Goal: Task Accomplishment & Management: Manage account settings

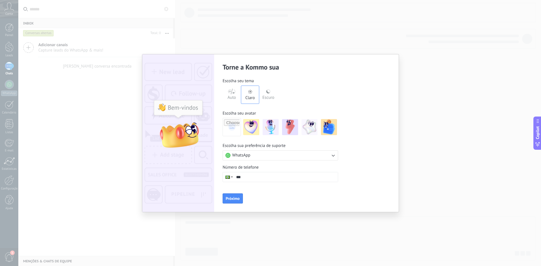
click at [266, 179] on input "***" at bounding box center [286, 178] width 104 height 10
click at [267, 175] on input "**********" at bounding box center [286, 178] width 104 height 10
type input "**********"
click at [235, 200] on span "Próximo" at bounding box center [233, 199] width 14 height 4
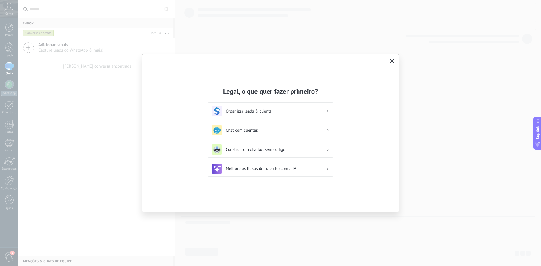
click at [392, 62] on icon "button" at bounding box center [392, 61] width 5 height 5
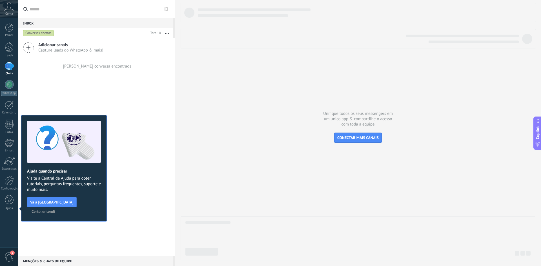
click at [50, 50] on span "Capture leads do WhatsApp & mais!" at bounding box center [70, 50] width 65 height 5
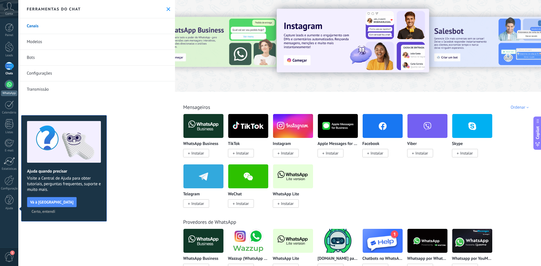
click at [11, 83] on div at bounding box center [9, 84] width 9 height 9
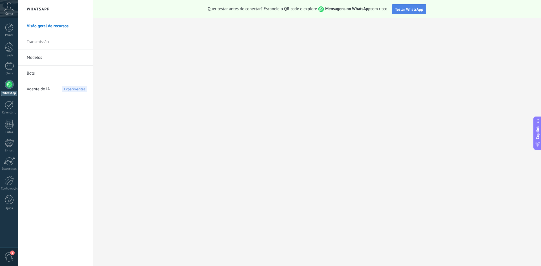
click at [407, 8] on span "Testar WhatsApp" at bounding box center [409, 9] width 28 height 5
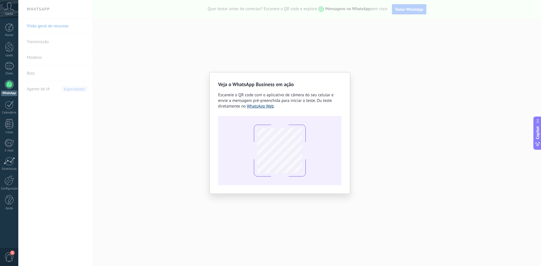
click at [254, 107] on link "WhatsApp Web" at bounding box center [260, 106] width 27 height 5
click at [370, 71] on div "Veja o WhatsApp Business em ação Escaneie o QR code com o aplicativo de câmera …" at bounding box center [279, 133] width 523 height 266
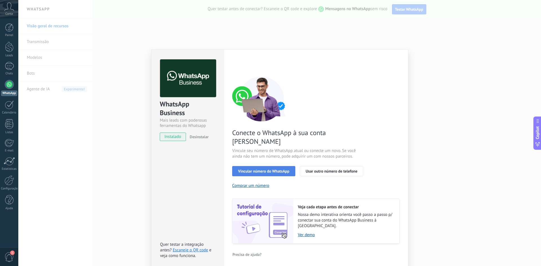
click at [284, 169] on span "Vincular número do WhatsApp" at bounding box center [263, 171] width 51 height 4
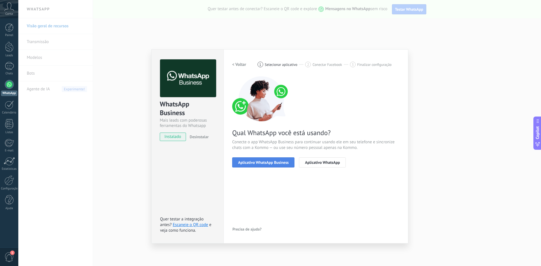
click at [278, 164] on span "Aplicativo WhatsApp Business" at bounding box center [263, 163] width 50 height 4
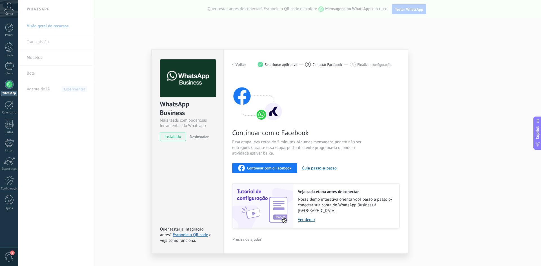
click at [286, 168] on span "Continuar com o Facebook" at bounding box center [269, 168] width 44 height 4
click at [317, 168] on button "Guia passo-a-passo" at bounding box center [319, 168] width 35 height 5
click at [481, 174] on div "WhatsApp Business Mais leads com poderosas ferramentas do Whatsapp instalado De…" at bounding box center [279, 133] width 523 height 266
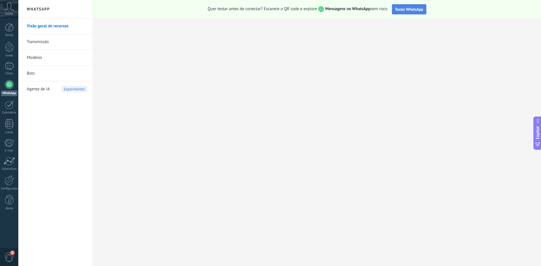
click at [401, 11] on span "Testar WhatsApp" at bounding box center [409, 9] width 28 height 5
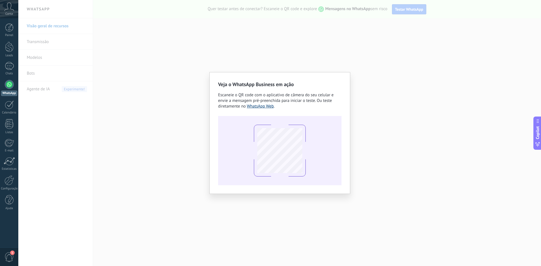
click at [258, 105] on link "WhatsApp Web" at bounding box center [260, 106] width 27 height 5
click at [270, 107] on link "WhatsApp Web" at bounding box center [260, 106] width 27 height 5
click at [200, 57] on div "Veja o WhatsApp Business em ação Escaneie o QR code com o aplicativo de câmera …" at bounding box center [279, 133] width 523 height 266
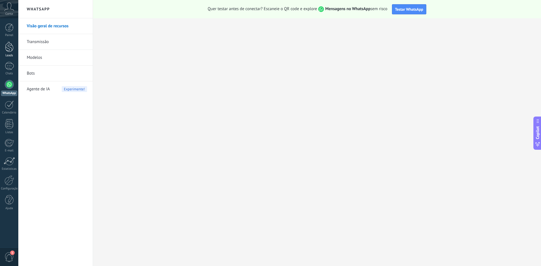
click at [12, 53] on link "Leads" at bounding box center [9, 50] width 18 height 16
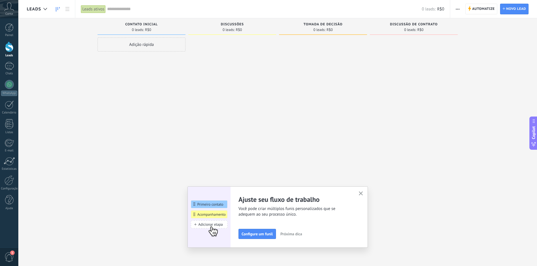
click at [458, 9] on icon "button" at bounding box center [458, 9] width 4 height 1
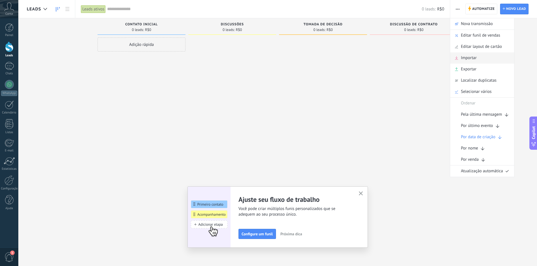
click at [475, 59] on span "Importar" at bounding box center [469, 57] width 16 height 11
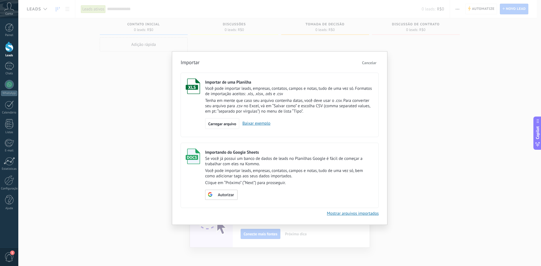
click at [232, 91] on p "Você pode importar leads, empresas, contatos, campos e notas, tudo de uma vez s…" at bounding box center [289, 91] width 169 height 11
click at [252, 122] on link "Baixar exemplo" at bounding box center [254, 123] width 31 height 5
click at [158, 96] on div "Importar Cancelar Importar de uma Planilha Você pode importar leads, empresas, …" at bounding box center [279, 133] width 523 height 266
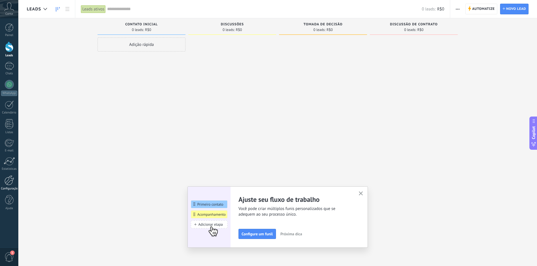
click at [12, 180] on div at bounding box center [10, 181] width 10 height 10
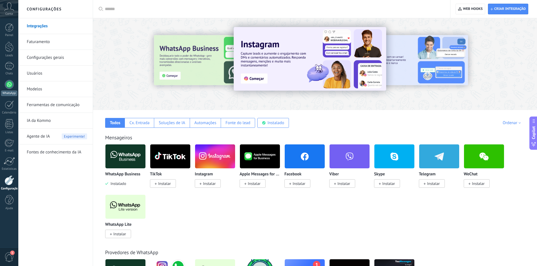
click at [0, 85] on link "WhatsApp" at bounding box center [9, 88] width 18 height 16
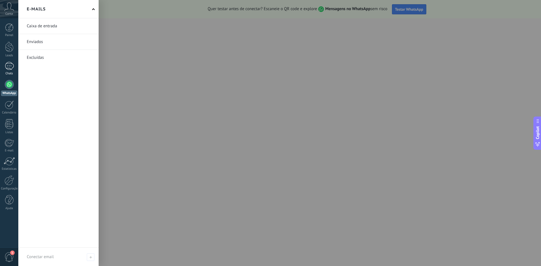
click at [7, 65] on div at bounding box center [9, 66] width 9 height 8
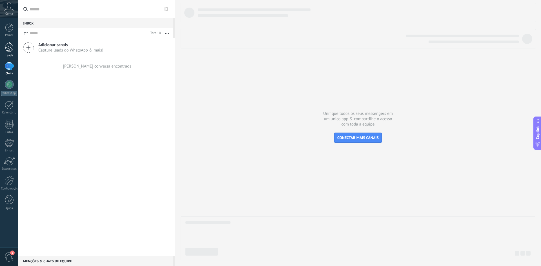
click at [9, 48] on div at bounding box center [9, 47] width 8 height 10
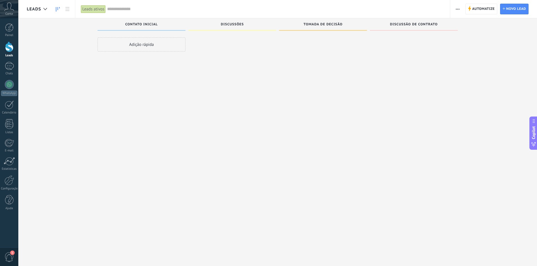
click at [456, 10] on span "button" at bounding box center [458, 9] width 4 height 11
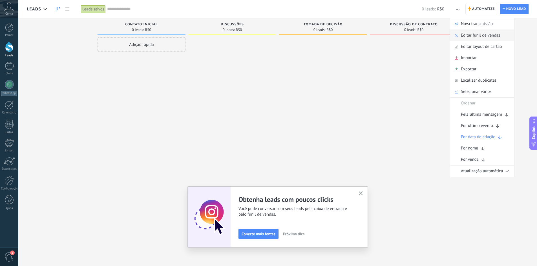
click at [485, 32] on span "Editar funil de vendas" at bounding box center [480, 35] width 39 height 11
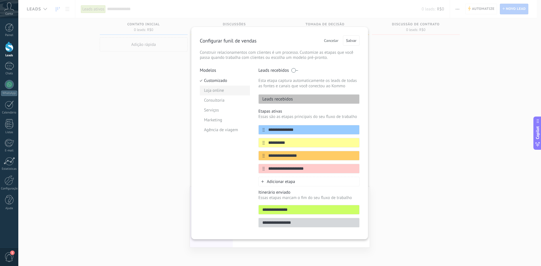
click at [208, 90] on li "Loja online" at bounding box center [225, 91] width 50 height 10
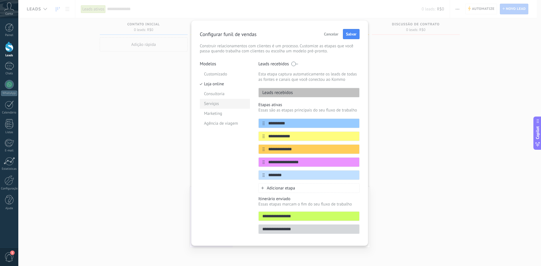
click at [216, 99] on li "Serviços" at bounding box center [225, 104] width 50 height 10
click at [217, 95] on li "Consultoria" at bounding box center [225, 94] width 50 height 10
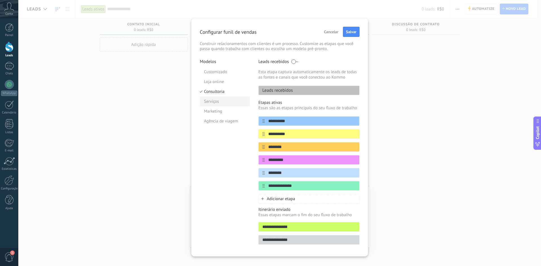
click at [212, 105] on li "Serviços" at bounding box center [225, 102] width 50 height 10
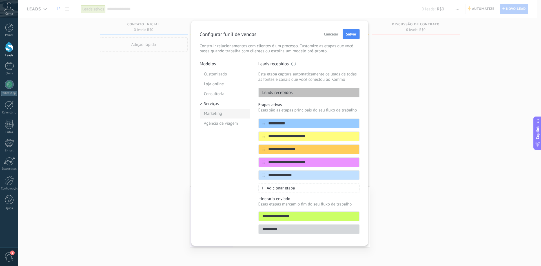
click at [210, 114] on li "Marketing" at bounding box center [225, 114] width 50 height 10
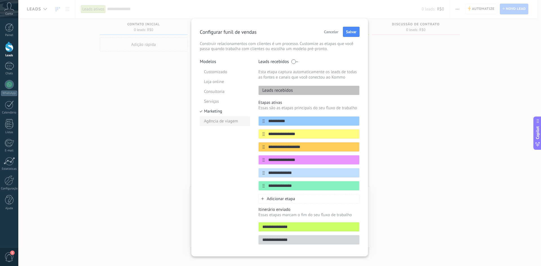
click at [213, 122] on li "Agência de viagem" at bounding box center [225, 121] width 50 height 10
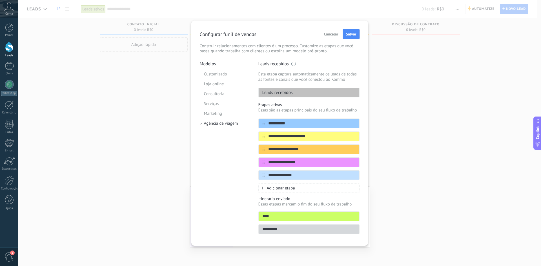
click at [332, 33] on span "Cancelar" at bounding box center [331, 34] width 14 height 4
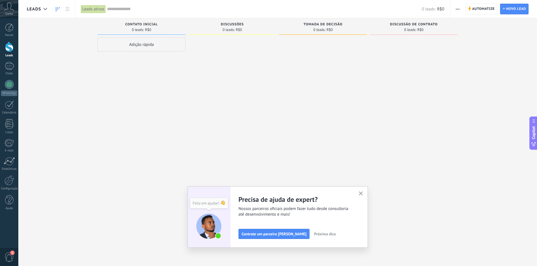
click at [93, 9] on div "Leads ativos" at bounding box center [93, 9] width 25 height 8
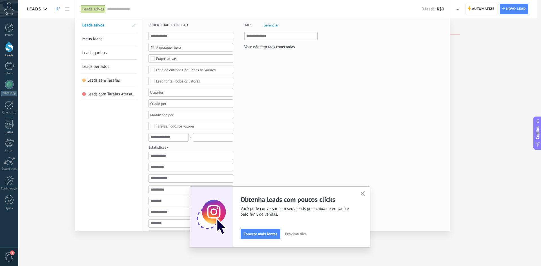
click at [95, 25] on span "Leads ativos" at bounding box center [93, 25] width 22 height 5
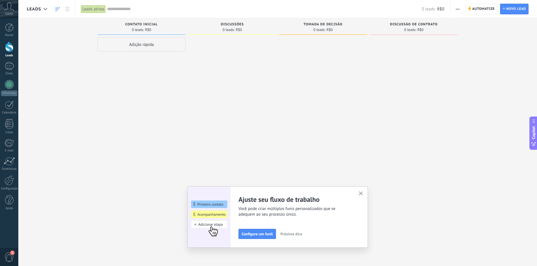
click at [157, 48] on div "Adição rápida" at bounding box center [142, 44] width 88 height 14
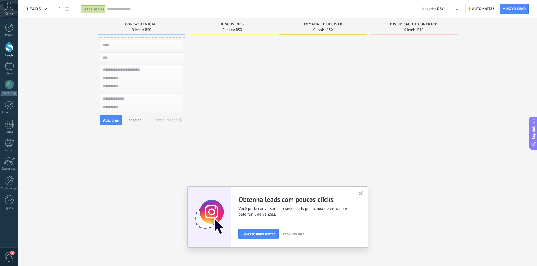
drag, startPoint x: 264, startPoint y: 235, endPoint x: 161, endPoint y: 235, distance: 102.6
click at [161, 236] on div "Leads Leads ativos Aplicar 0 leads: R$0 Leads ativos Meus leads Leads ganhos Le…" at bounding box center [277, 138] width 519 height 276
click at [5, 29] on div at bounding box center [9, 27] width 8 height 8
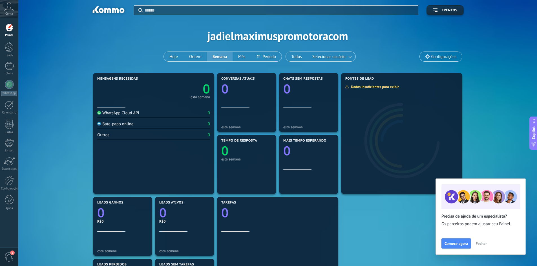
click at [432, 55] on span "Configurações" at bounding box center [443, 56] width 25 height 5
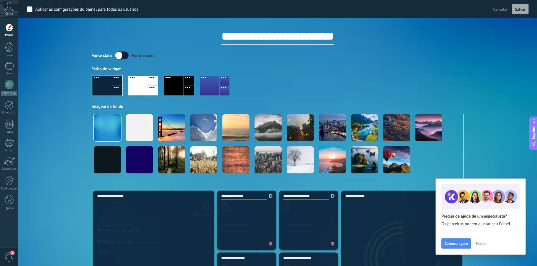
click at [10, 12] on span "Conta" at bounding box center [9, 14] width 8 height 4
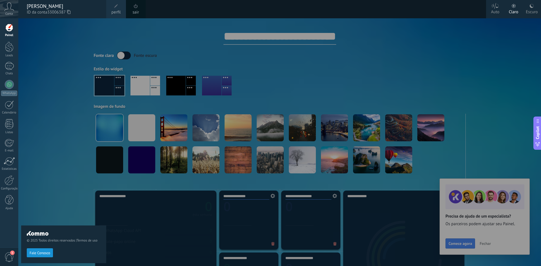
click at [15, 28] on link "Painel" at bounding box center [9, 30] width 18 height 14
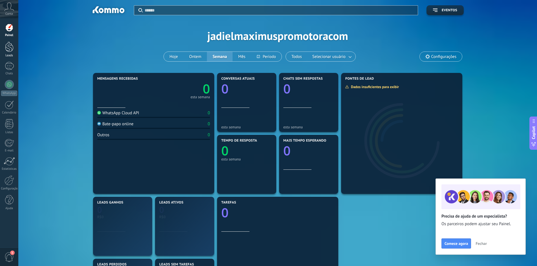
click at [9, 51] on div at bounding box center [9, 47] width 8 height 10
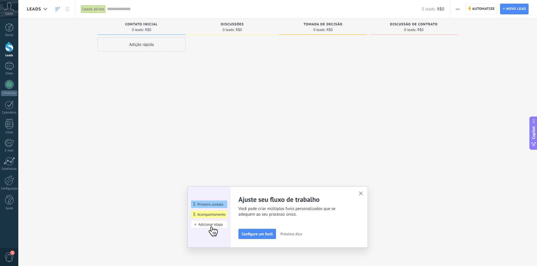
click at [457, 9] on icon "button" at bounding box center [458, 9] width 4 height 1
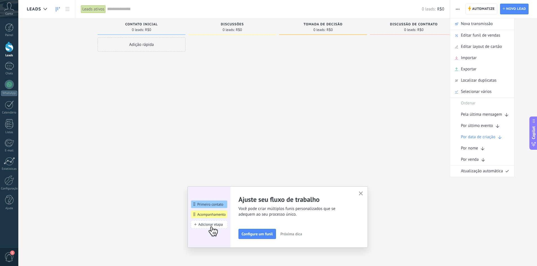
click at [294, 150] on div at bounding box center [323, 133] width 88 height 193
